Goal: Transaction & Acquisition: Obtain resource

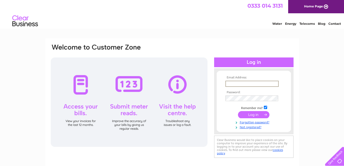
click at [232, 84] on input "text" at bounding box center [251, 84] width 53 height 6
type input "msislam54@yahoo.co.uk"
click at [256, 117] on input "submit" at bounding box center [253, 114] width 31 height 7
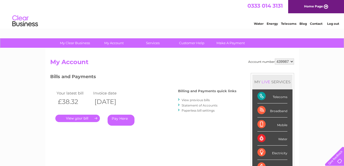
click at [198, 101] on link "View previous bills" at bounding box center [195, 100] width 28 height 4
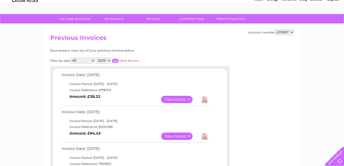
scroll to position [26, 0]
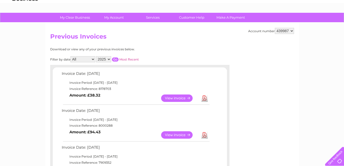
click at [181, 99] on link "View" at bounding box center [180, 98] width 38 height 7
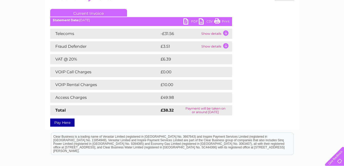
scroll to position [77, 0]
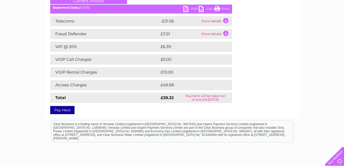
click at [214, 21] on td "Show details" at bounding box center [216, 21] width 32 height 10
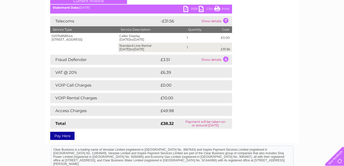
click at [211, 61] on td "Show details" at bounding box center [216, 60] width 32 height 10
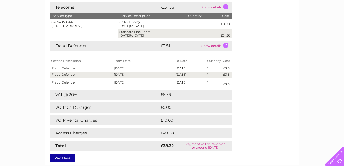
scroll to position [0, 0]
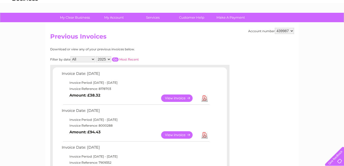
click at [205, 100] on link "Download" at bounding box center [204, 98] width 6 height 7
